Goal: Task Accomplishment & Management: Manage account settings

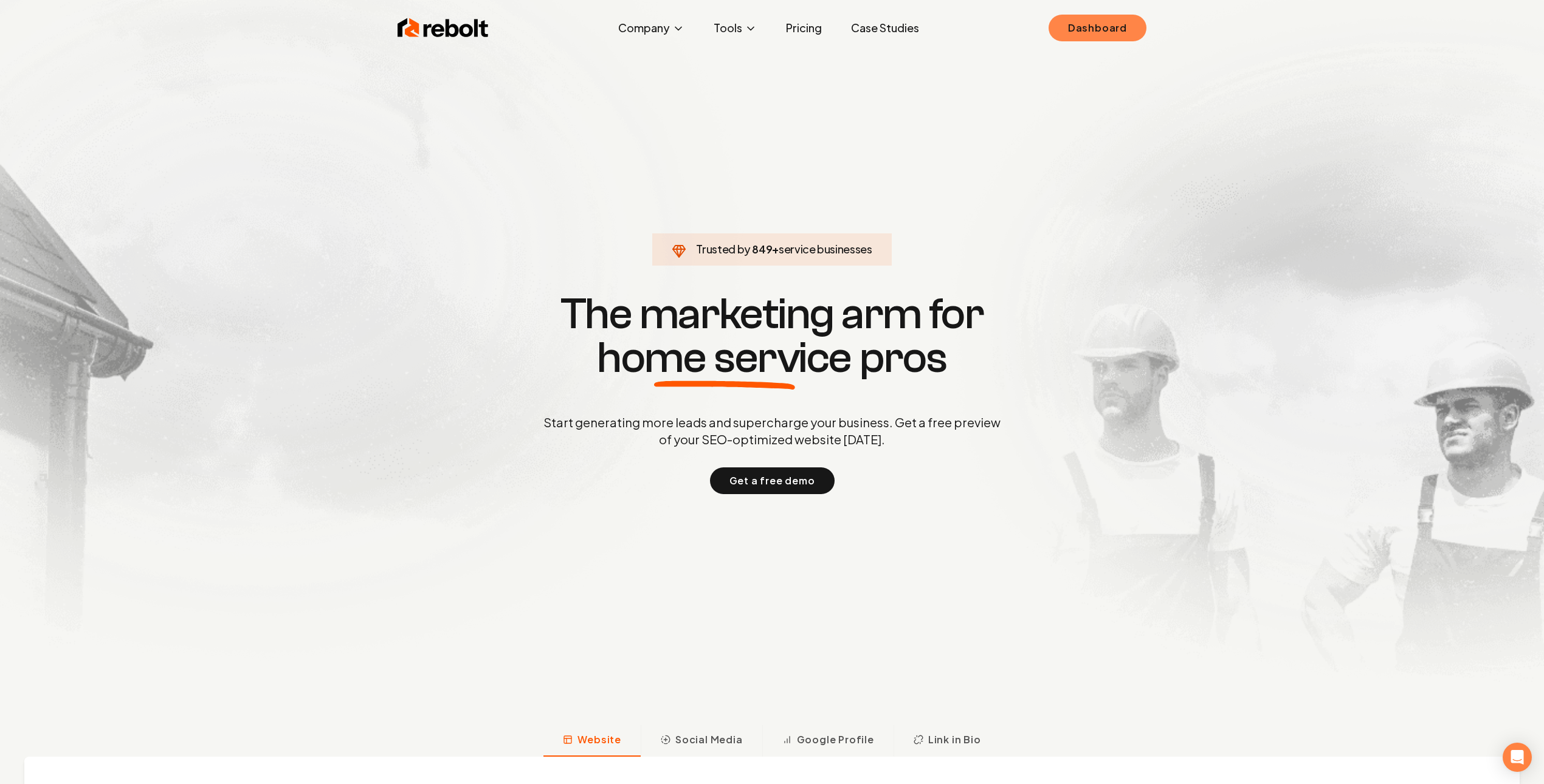
drag, startPoint x: 1111, startPoint y: 22, endPoint x: 1105, endPoint y: 20, distance: 6.3
click at [1111, 22] on link "Dashboard" at bounding box center [1097, 28] width 98 height 26
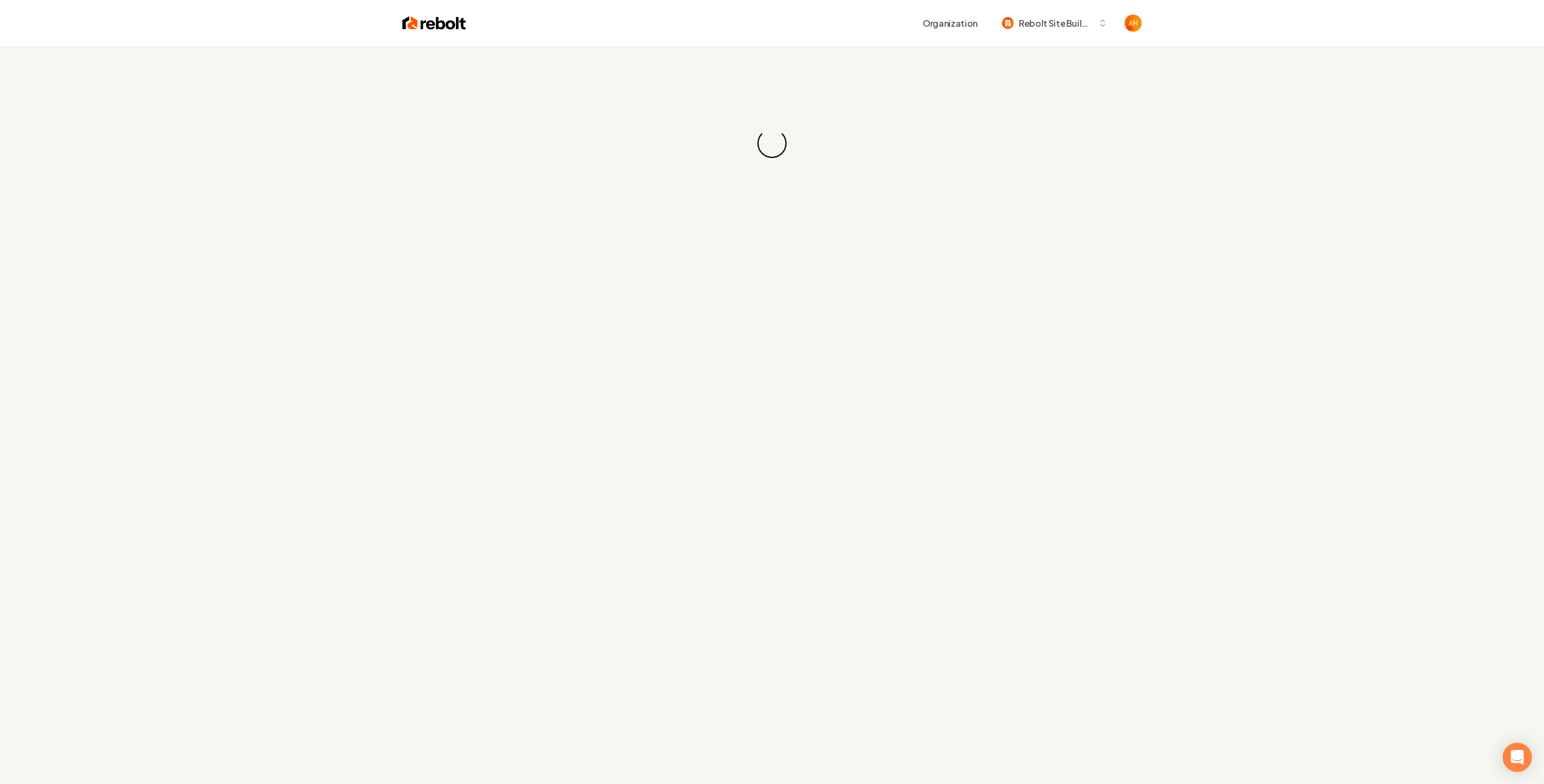
click at [958, 9] on div "Organization Rebolt Site Builder" at bounding box center [772, 23] width 778 height 46
drag, startPoint x: 789, startPoint y: 39, endPoint x: 803, endPoint y: 24, distance: 20.5
click at [788, 39] on div "Organization Rebolt Site Builder" at bounding box center [772, 23] width 778 height 46
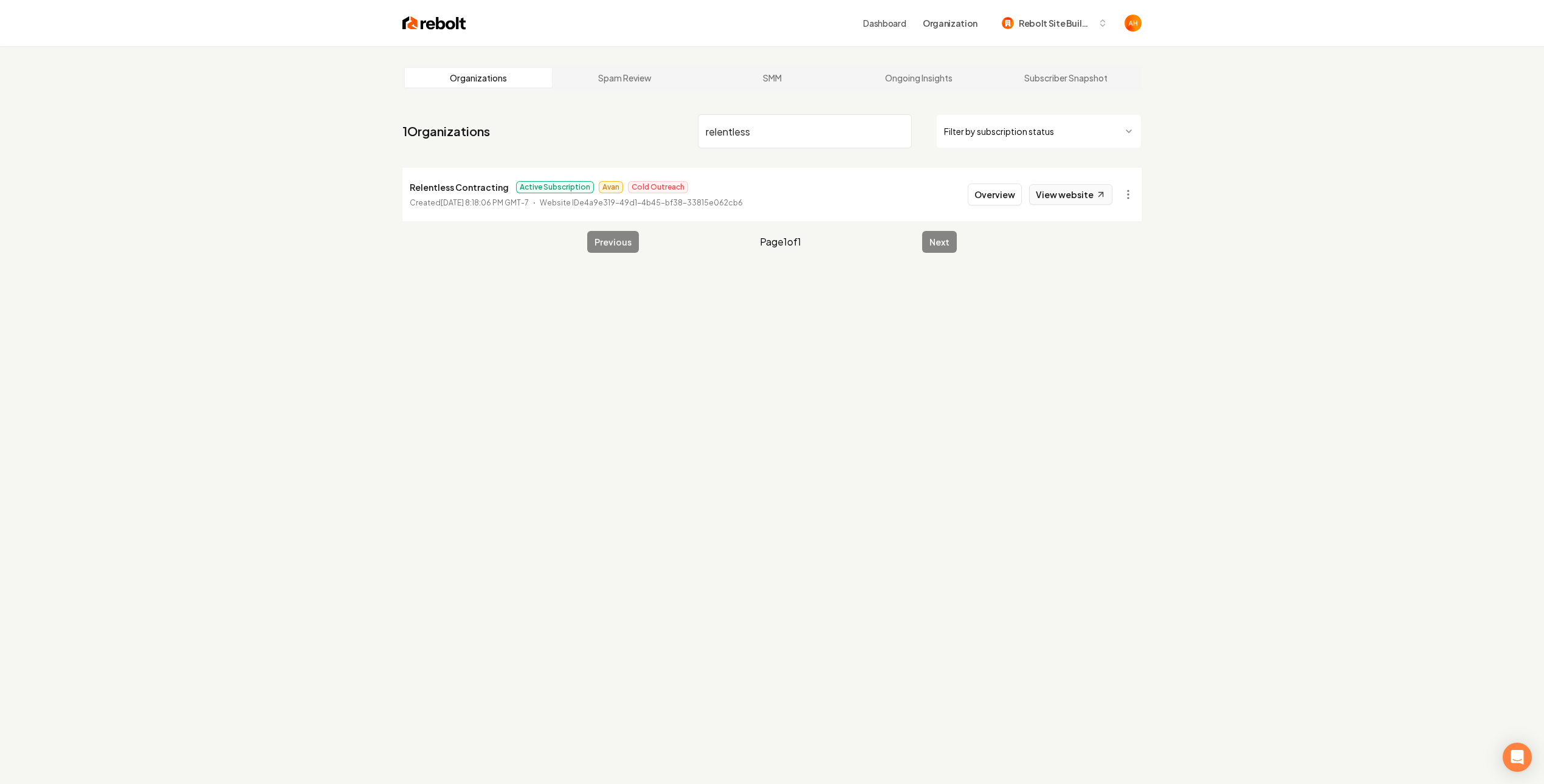
click at [1093, 194] on link "View website" at bounding box center [1071, 194] width 83 height 20
click at [790, 115] on input "relentless" at bounding box center [805, 131] width 214 height 34
type input "big m"
click at [1022, 188] on button "Overview" at bounding box center [995, 194] width 54 height 22
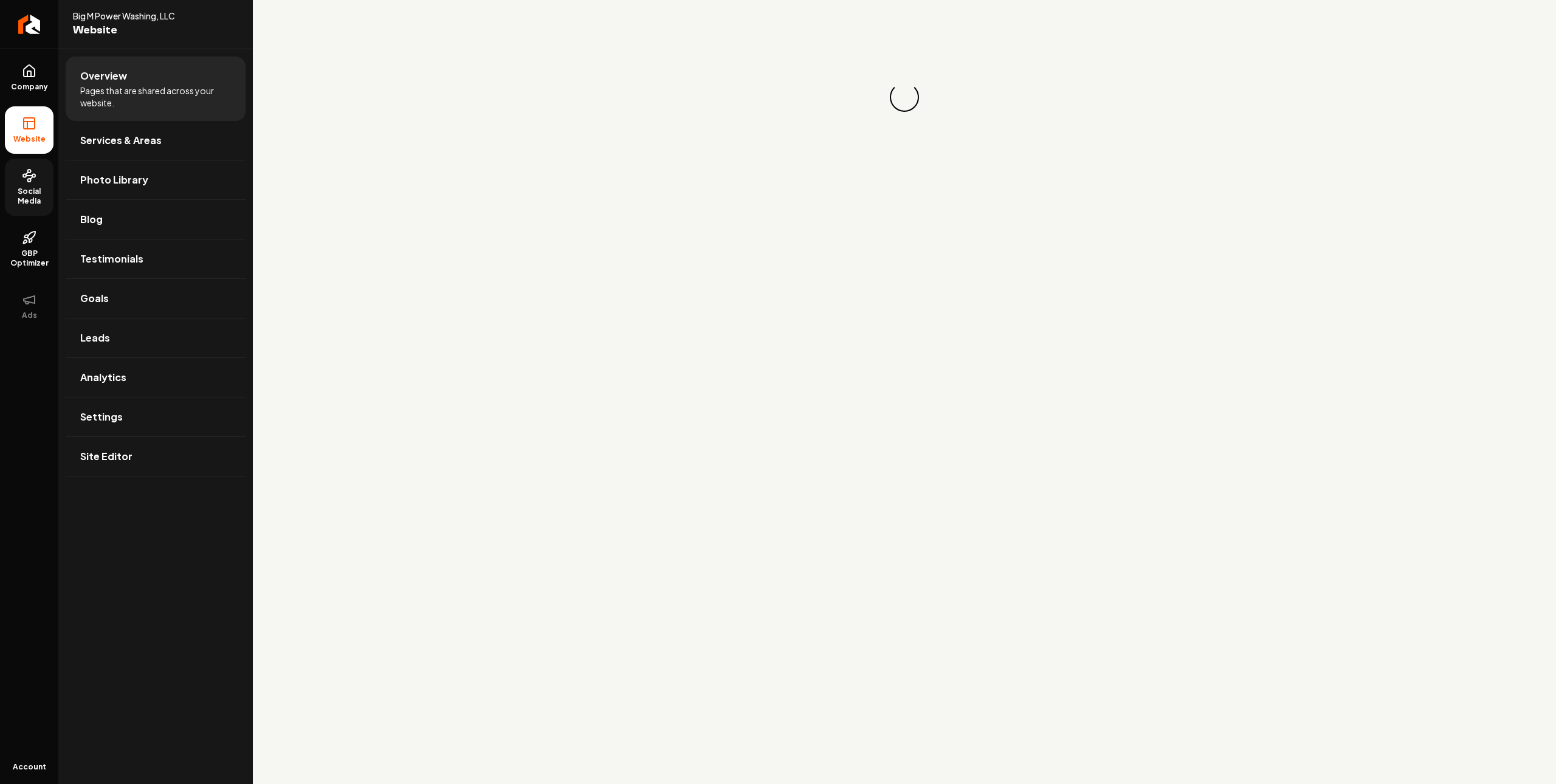
click at [18, 191] on span "Social Media" at bounding box center [29, 196] width 49 height 20
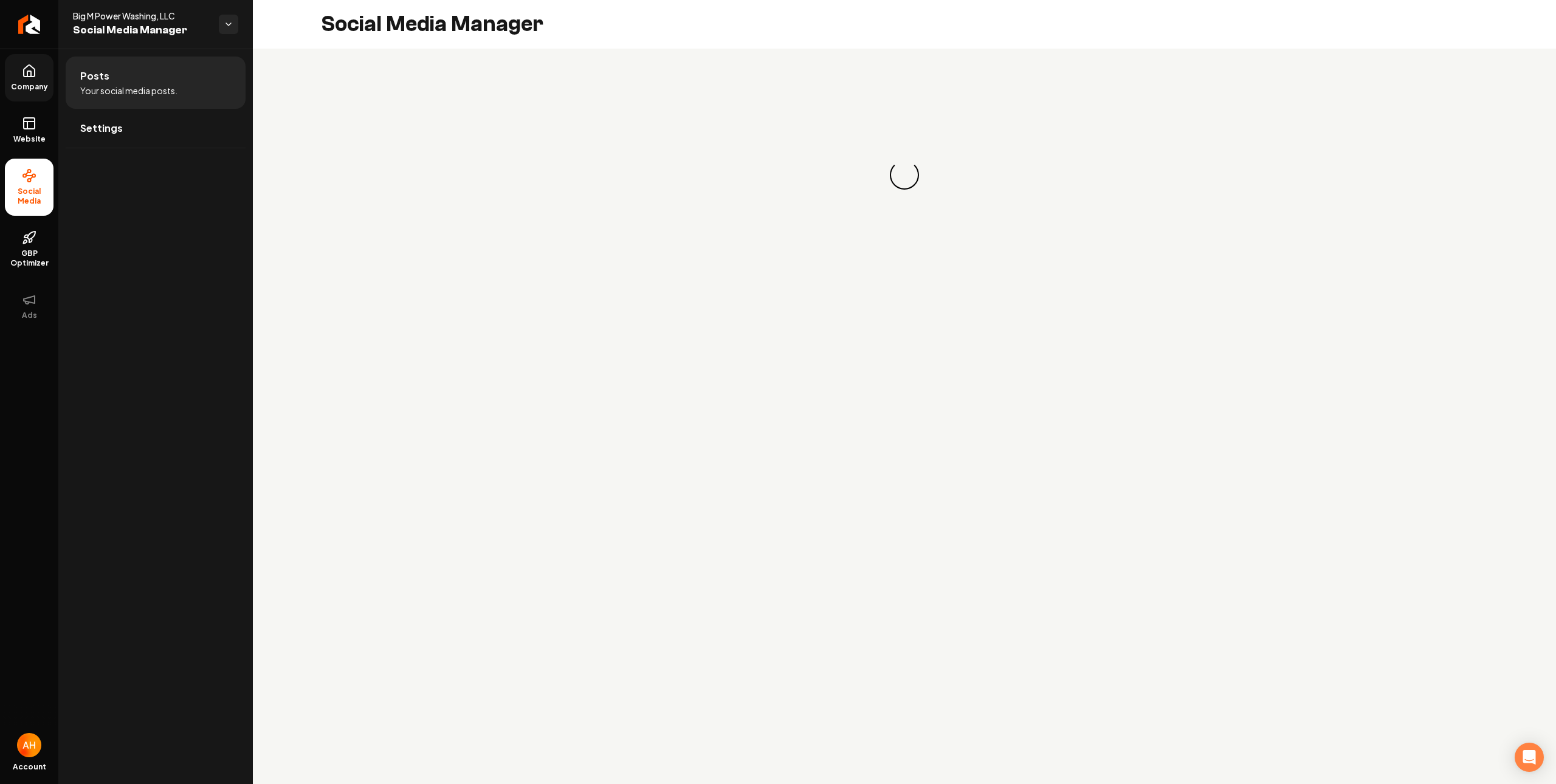
click at [32, 78] on icon at bounding box center [29, 71] width 15 height 15
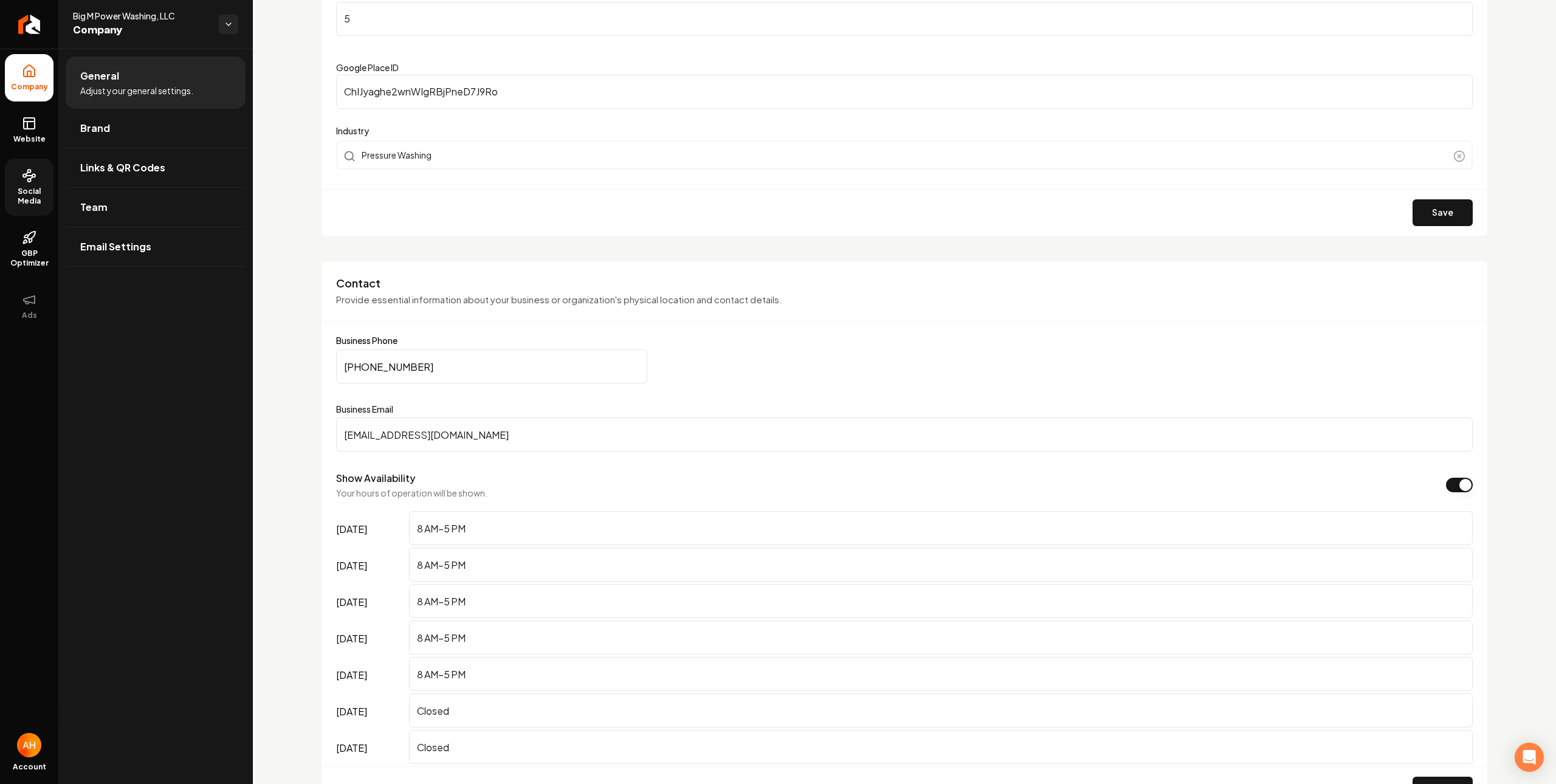
scroll to position [464, 0]
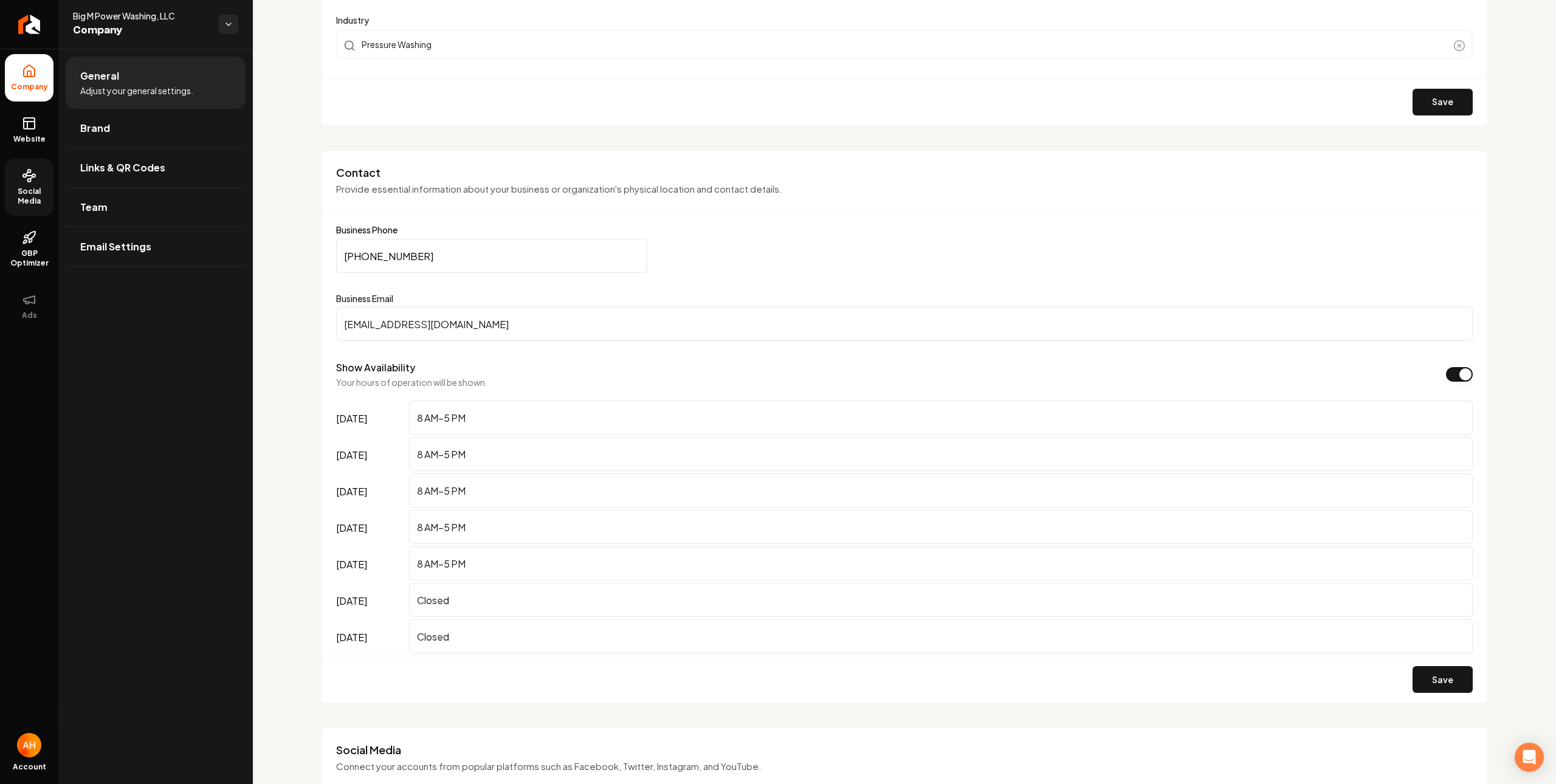
click at [571, 324] on input "bigmpowerwashing@gmail.com" at bounding box center [904, 324] width 1137 height 34
